Goal: Task Accomplishment & Management: Use online tool/utility

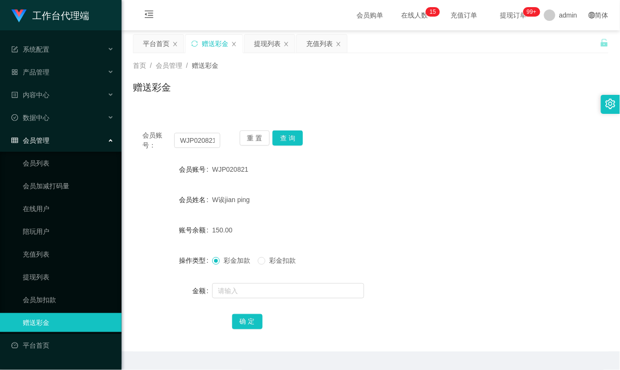
click at [192, 143] on input "WJP020821" at bounding box center [197, 140] width 46 height 15
click at [281, 139] on button "查 询" at bounding box center [287, 137] width 30 height 15
click at [273, 41] on div "提现列表" at bounding box center [267, 44] width 27 height 18
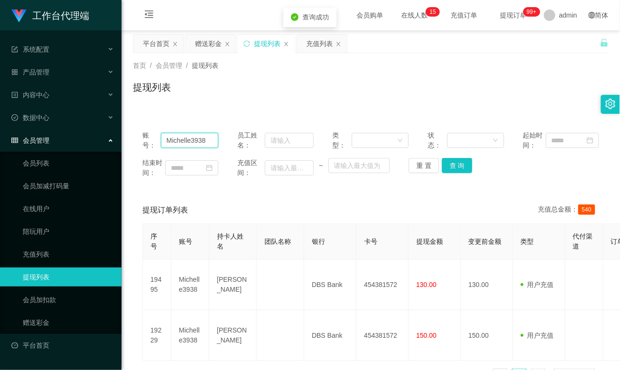
click at [191, 140] on input "Michelle3938" at bounding box center [190, 140] width 58 height 15
paste input "WJP020821"
type input "WJP020821"
click at [454, 162] on button "查 询" at bounding box center [457, 165] width 30 height 15
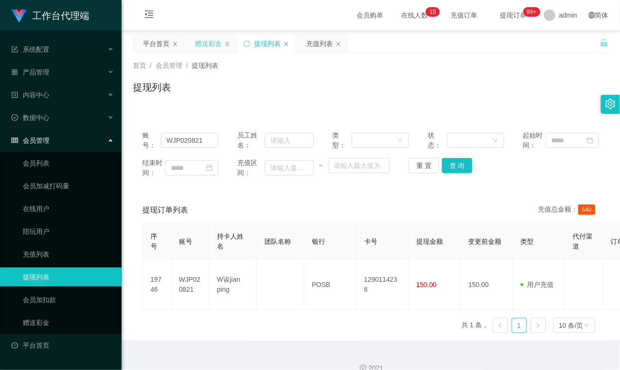
click at [203, 42] on div "赠送彩金" at bounding box center [208, 44] width 27 height 18
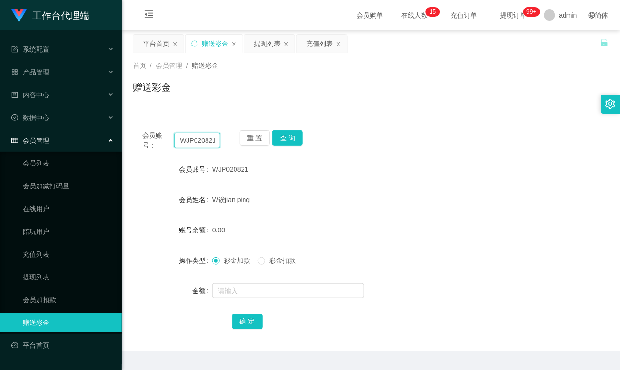
click at [194, 139] on input "WJP020821" at bounding box center [197, 140] width 46 height 15
click at [286, 143] on button "查 询" at bounding box center [287, 137] width 30 height 15
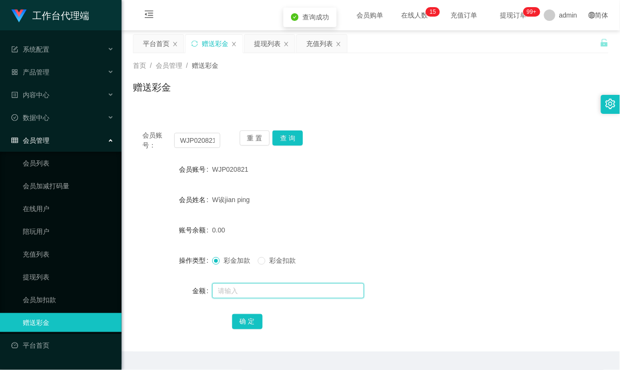
click at [228, 295] on input "text" at bounding box center [288, 290] width 152 height 15
type input "100"
click at [246, 317] on button "确 定" at bounding box center [247, 321] width 30 height 15
click at [408, 176] on div "WJP020821" at bounding box center [351, 169] width 278 height 19
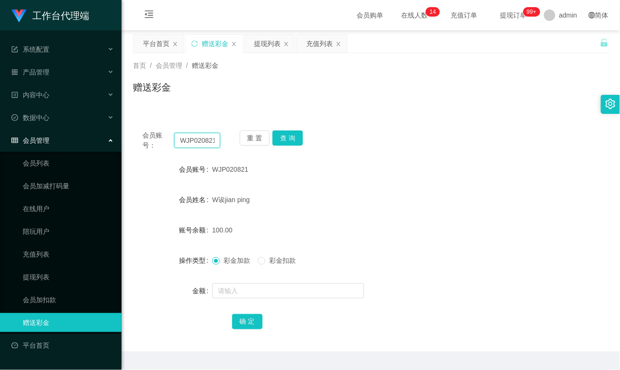
click at [194, 141] on input "WJP020821" at bounding box center [197, 140] width 46 height 15
paste input "Masht"
drag, startPoint x: 287, startPoint y: 140, endPoint x: 295, endPoint y: 160, distance: 21.5
click at [287, 140] on button "查 询" at bounding box center [287, 137] width 30 height 15
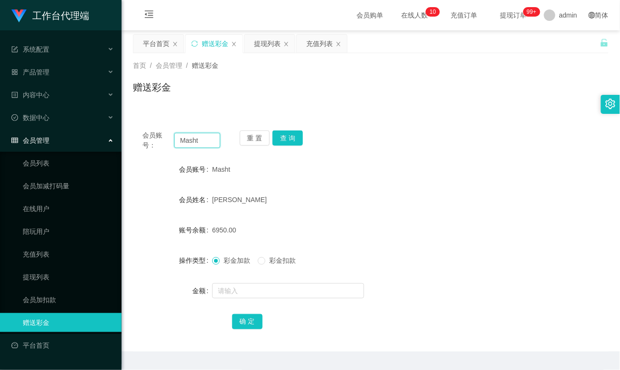
click at [202, 143] on input "Masht" at bounding box center [197, 140] width 46 height 15
paste input "WJP020821"
type input "WJP020821"
click at [284, 143] on button "查 询" at bounding box center [287, 137] width 30 height 15
